Goal: Information Seeking & Learning: Learn about a topic

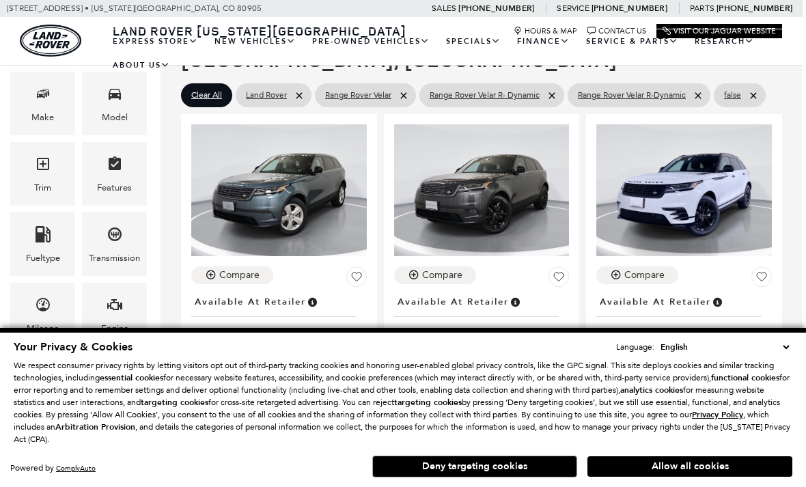
click at [726, 477] on button "Allow all cookies" at bounding box center [690, 466] width 205 height 20
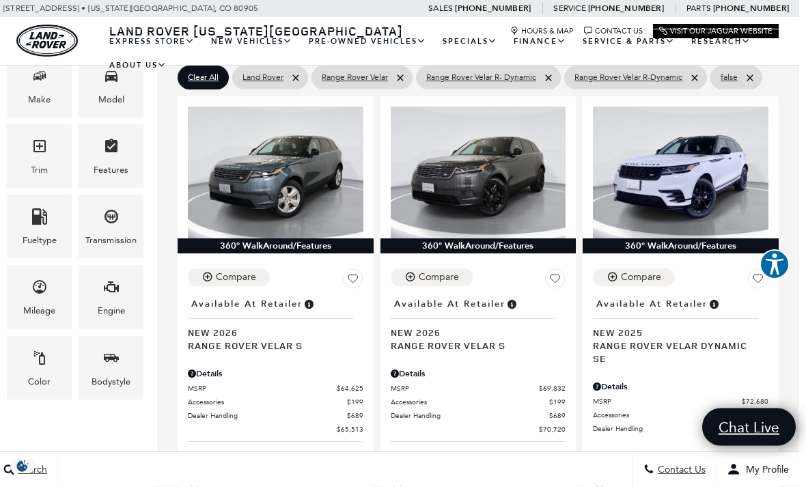
scroll to position [312, 7]
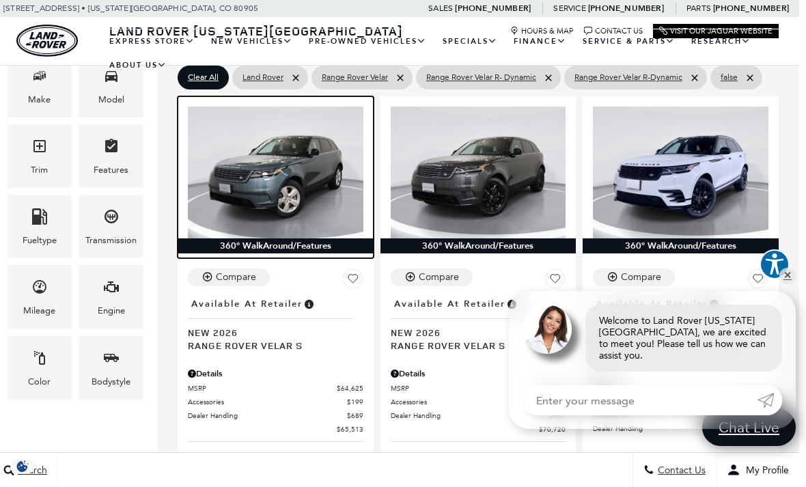
click at [290, 143] on img at bounding box center [276, 172] width 176 height 131
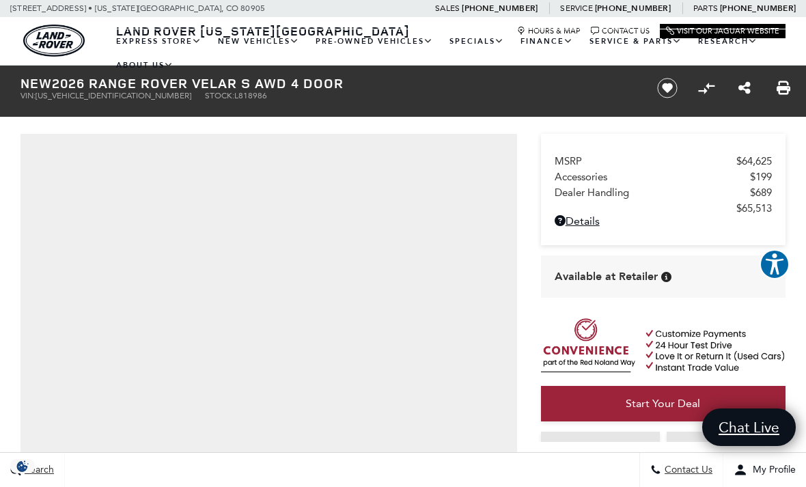
click at [750, 77] on ul "EXPRESS STORE Shop All Models How Express Works New Vehicles View New Vehicles …" at bounding box center [447, 53] width 678 height 48
click at [745, 77] on ul "EXPRESS STORE Shop All Models How Express Works New Vehicles View New Vehicles …" at bounding box center [447, 53] width 678 height 48
click at [742, 77] on ul "EXPRESS STORE Shop All Models How Express Works New Vehicles View New Vehicles …" at bounding box center [447, 53] width 678 height 48
click at [746, 77] on ul "EXPRESS STORE Shop All Models How Express Works New Vehicles View New Vehicles …" at bounding box center [447, 53] width 678 height 48
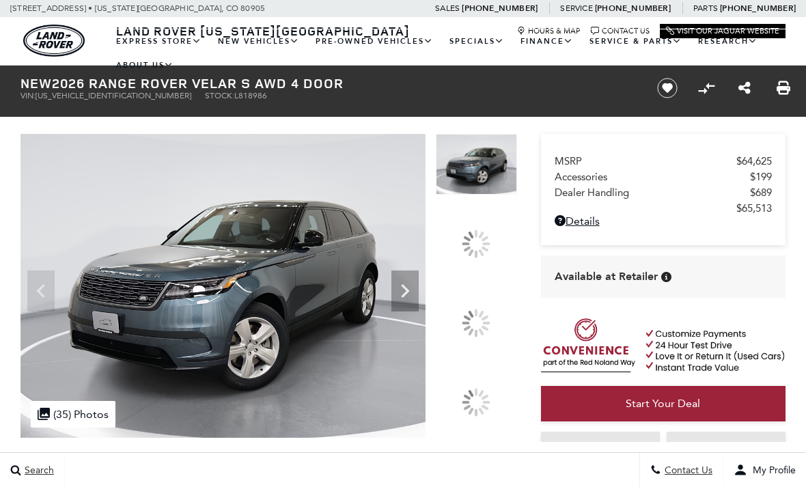
click at [750, 77] on ul "EXPRESS STORE Shop All Models How Express Works New Vehicles View New Vehicles …" at bounding box center [447, 53] width 678 height 48
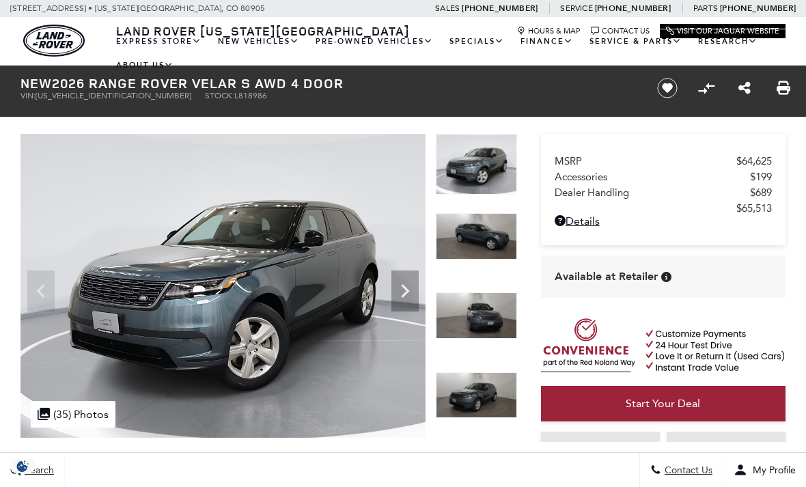
click at [750, 77] on ul "EXPRESS STORE Shop All Models How Express Works New Vehicles View New Vehicles …" at bounding box center [447, 53] width 678 height 48
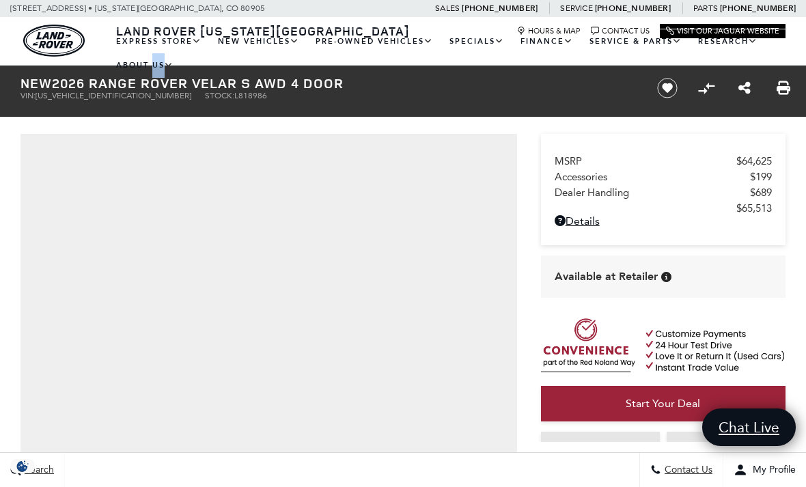
click at [749, 120] on div "MSRP $64,625 Accessories $199 Dealer Handling $689 $65,513 Disclaimer: Dealer H…" at bounding box center [672, 288] width 269 height 445
click at [742, 90] on icon "Share this New 2026 Range Rover Velar S AWD 4 Door" at bounding box center [745, 88] width 12 height 14
click at [741, 55] on div at bounding box center [403, 55] width 806 height 0
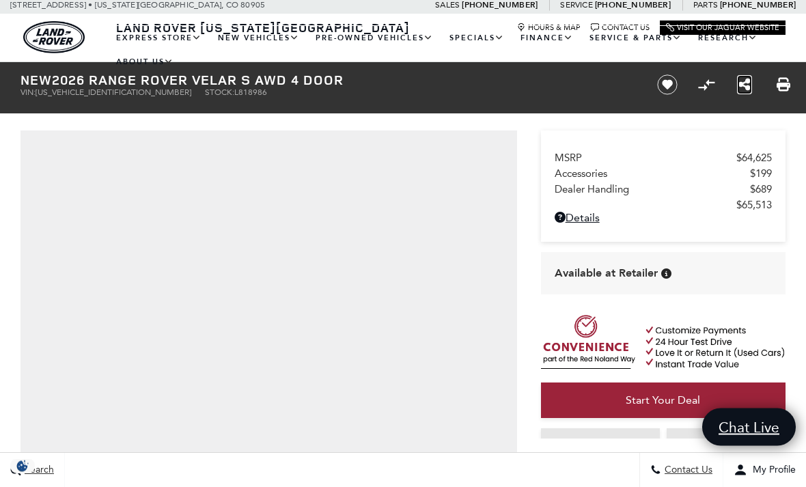
scroll to position [3, 0]
click at [751, 74] on ul "EXPRESS STORE Shop All Models How Express Works New Vehicles View New Vehicles …" at bounding box center [447, 50] width 678 height 48
click at [748, 74] on ul "EXPRESS STORE Shop All Models How Express Works New Vehicles View New Vehicles …" at bounding box center [447, 50] width 678 height 48
click at [749, 74] on ul "EXPRESS STORE Shop All Models How Express Works New Vehicles View New Vehicles …" at bounding box center [447, 50] width 678 height 48
click at [754, 87] on li "Share This Vehicle - New 2026 Range Rover Velar S AWD 4 Door" at bounding box center [745, 85] width 32 height 22
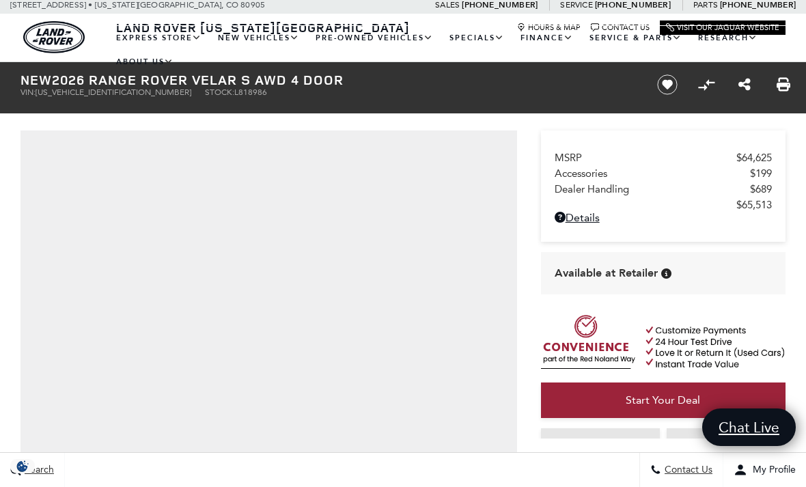
click at [749, 74] on ul "EXPRESS STORE Shop All Models How Express Works New Vehicles View New Vehicles …" at bounding box center [447, 50] width 678 height 48
click at [750, 74] on ul "EXPRESS STORE Shop All Models How Express Works New Vehicles View New Vehicles …" at bounding box center [447, 50] width 678 height 48
click at [751, 87] on icon "Share this New 2026 Range Rover Velar S AWD 4 Door" at bounding box center [745, 85] width 12 height 14
click at [751, 55] on div at bounding box center [403, 55] width 806 height 0
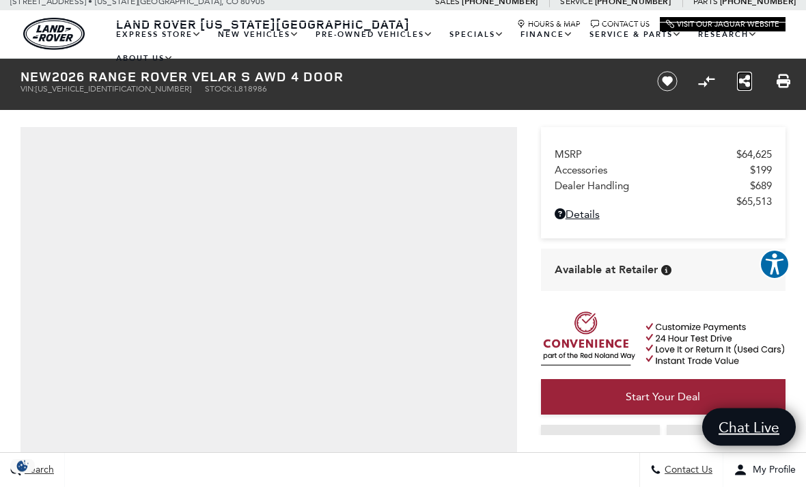
scroll to position [7, 0]
click at [753, 70] on ul "EXPRESS STORE Shop All Models How Express Works New Vehicles View New Vehicles …" at bounding box center [447, 47] width 678 height 48
click at [747, 70] on ul "EXPRESS STORE Shop All Models How Express Works New Vehicles View New Vehicles …" at bounding box center [447, 47] width 678 height 48
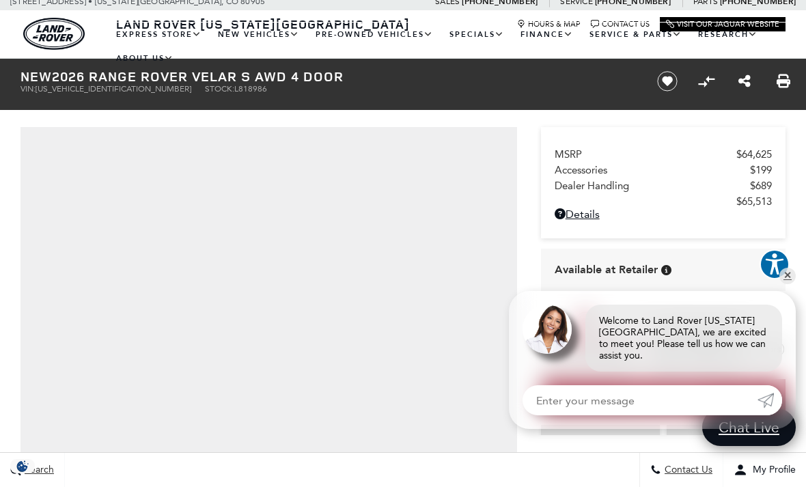
click at [747, 70] on ul "EXPRESS STORE Shop All Models How Express Works New Vehicles View New Vehicles …" at bounding box center [447, 47] width 678 height 48
click at [795, 287] on div "MSRP $64,625 Accessories $199 Dealer Handling $689 $65,513 Disclaimer: Dealer H…" at bounding box center [672, 280] width 269 height 312
click at [793, 270] on div "MSRP $64,625 Accessories $199 Dealer Handling $689 $65,513 Disclaimer: Dealer H…" at bounding box center [672, 280] width 269 height 312
click at [793, 269] on div "MSRP $64,625 Accessories $199 Dealer Handling $689 $65,513 Disclaimer: Dealer H…" at bounding box center [672, 280] width 269 height 312
click at [786, 273] on div "MSRP $64,625 Accessories $199 Dealer Handling $689 $65,513 Disclaimer: Dealer H…" at bounding box center [672, 280] width 269 height 312
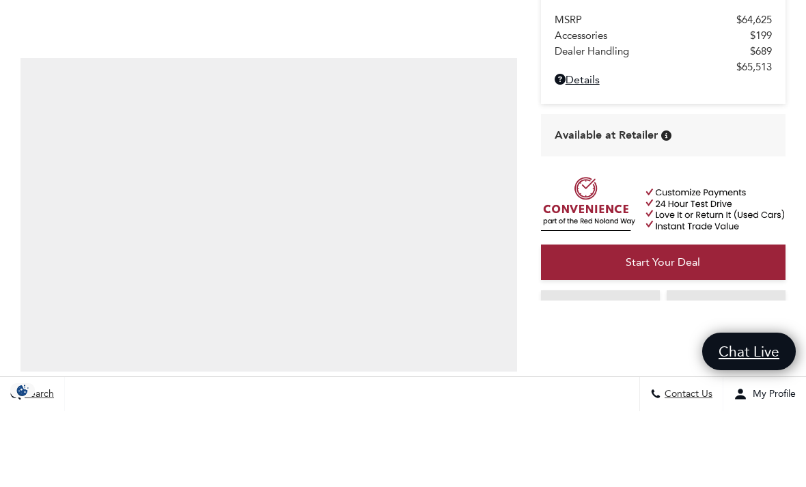
scroll to position [76, 0]
